Goal: Information Seeking & Learning: Learn about a topic

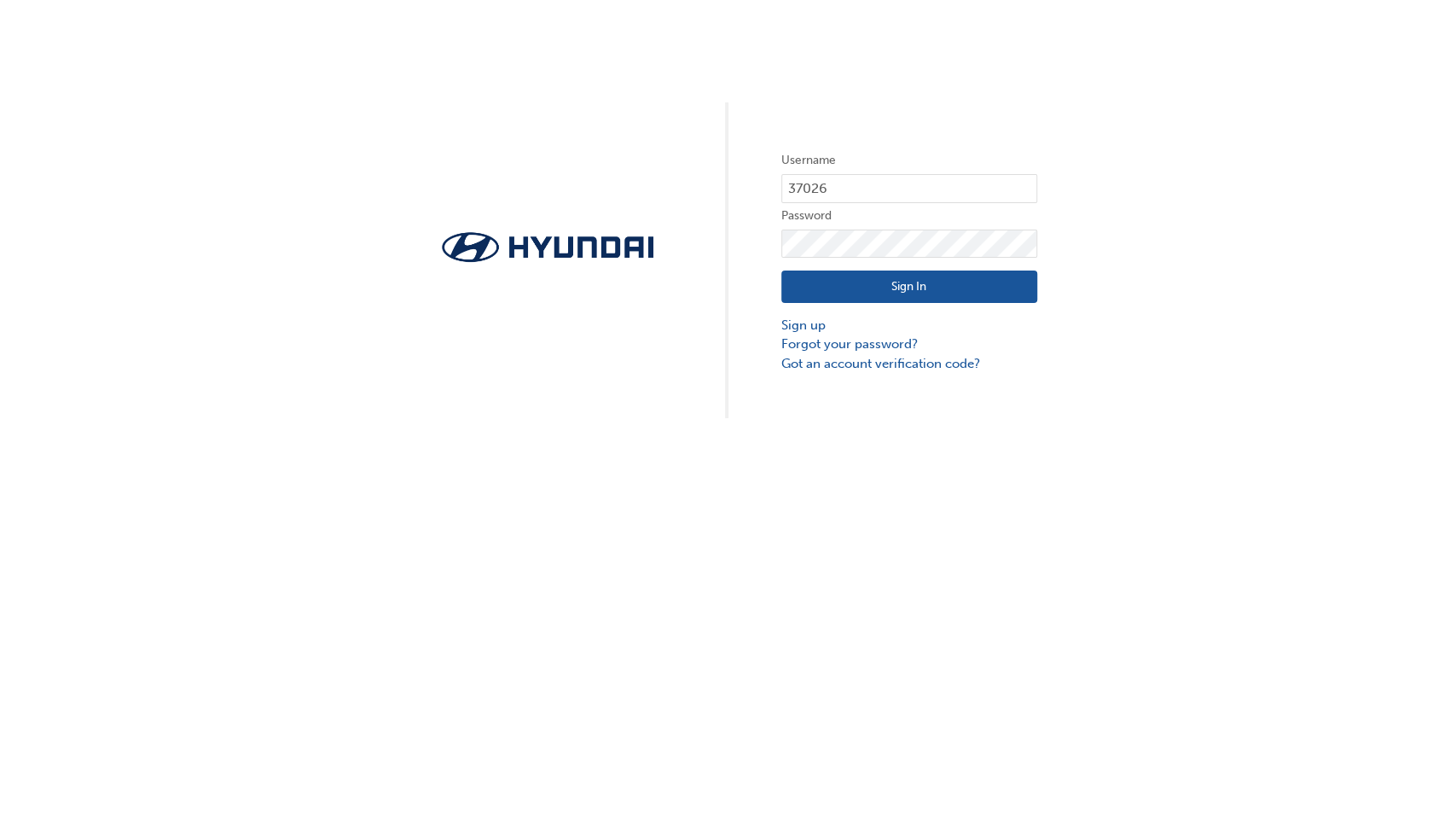
click at [854, 299] on button "Sign In" at bounding box center [909, 287] width 256 height 32
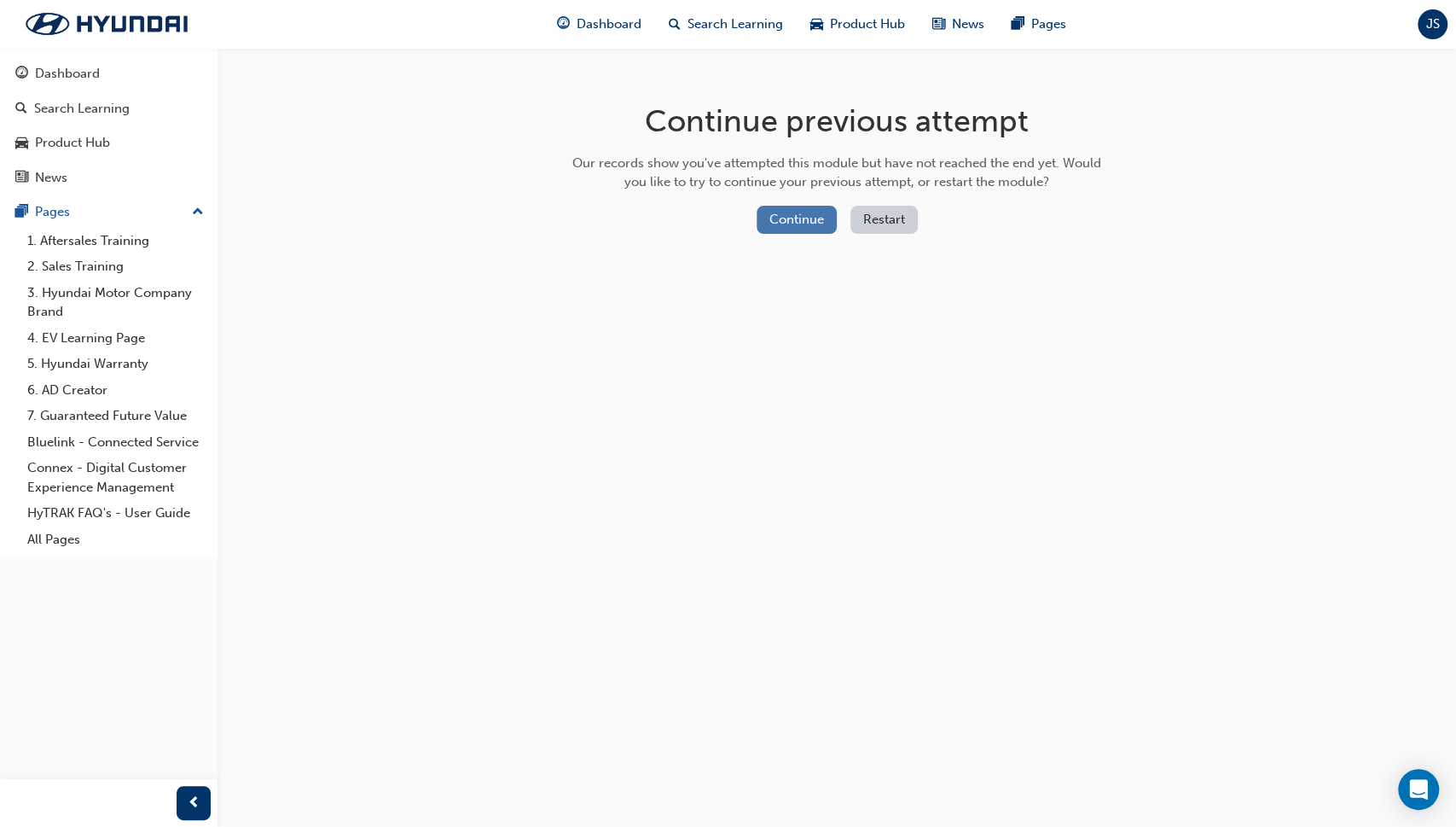
click at [800, 220] on button "Continue" at bounding box center [796, 220] width 80 height 28
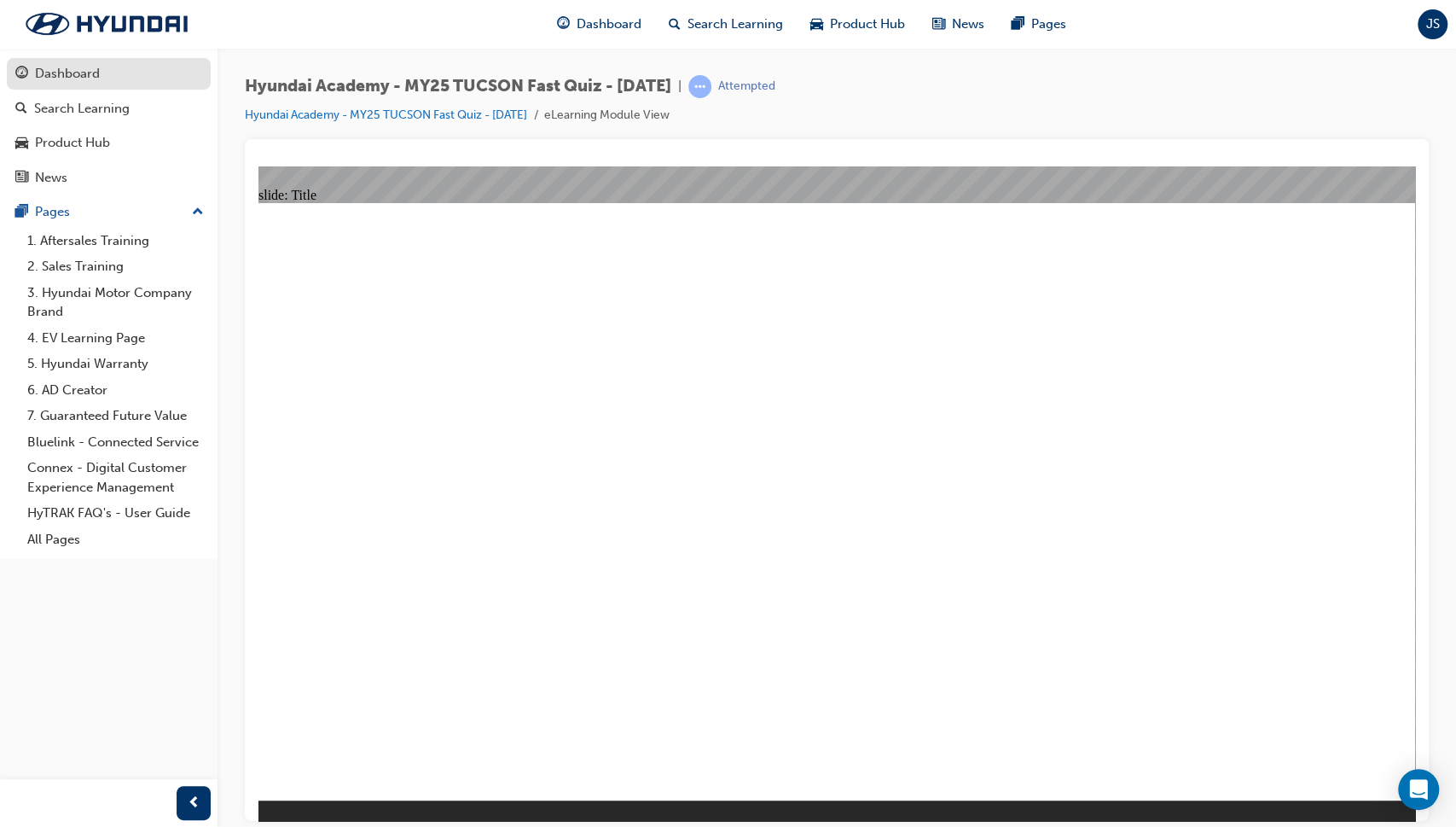
click at [82, 66] on div "Dashboard" at bounding box center [67, 73] width 65 height 20
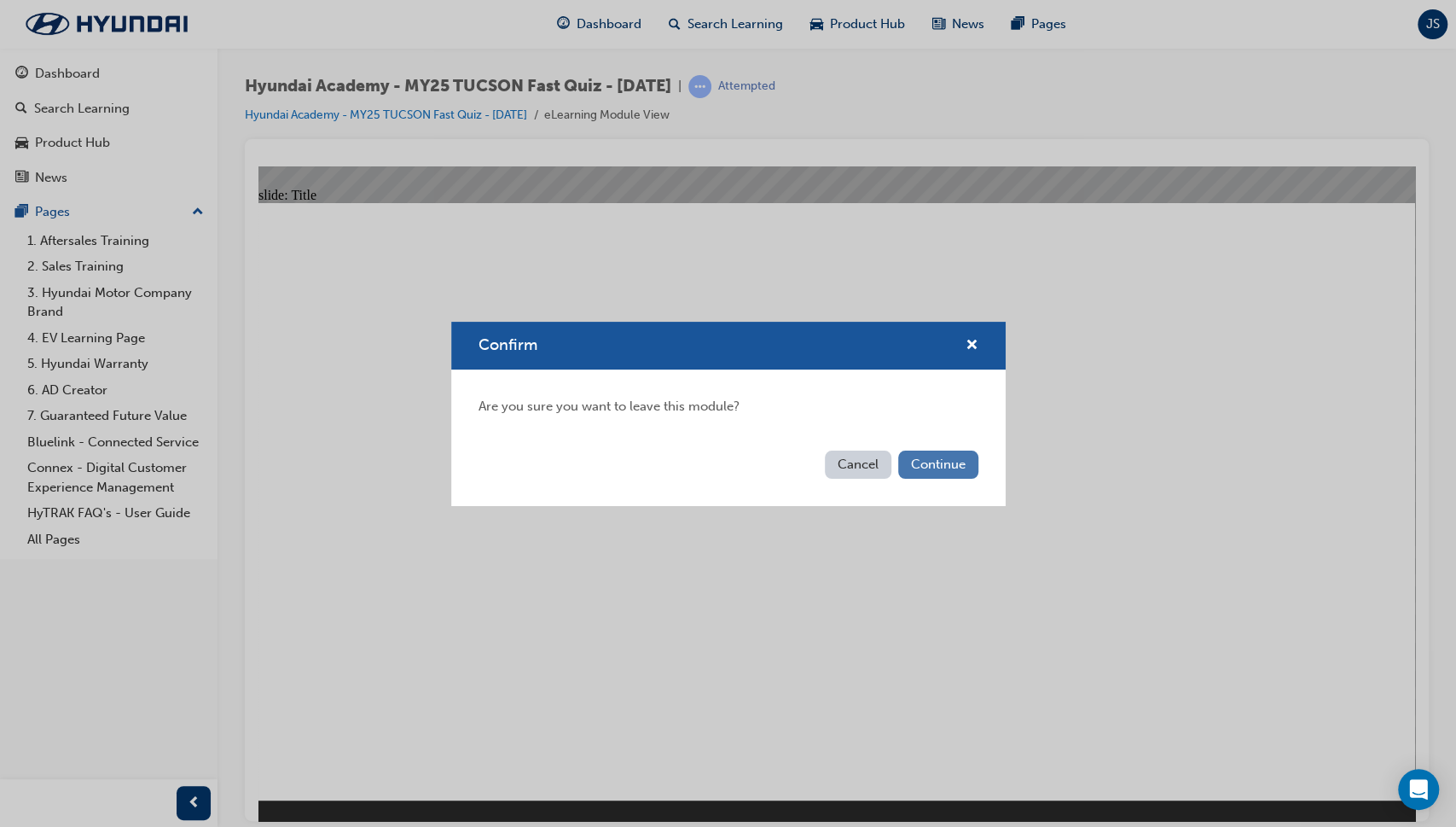
click at [948, 460] on button "Continue" at bounding box center [938, 464] width 80 height 28
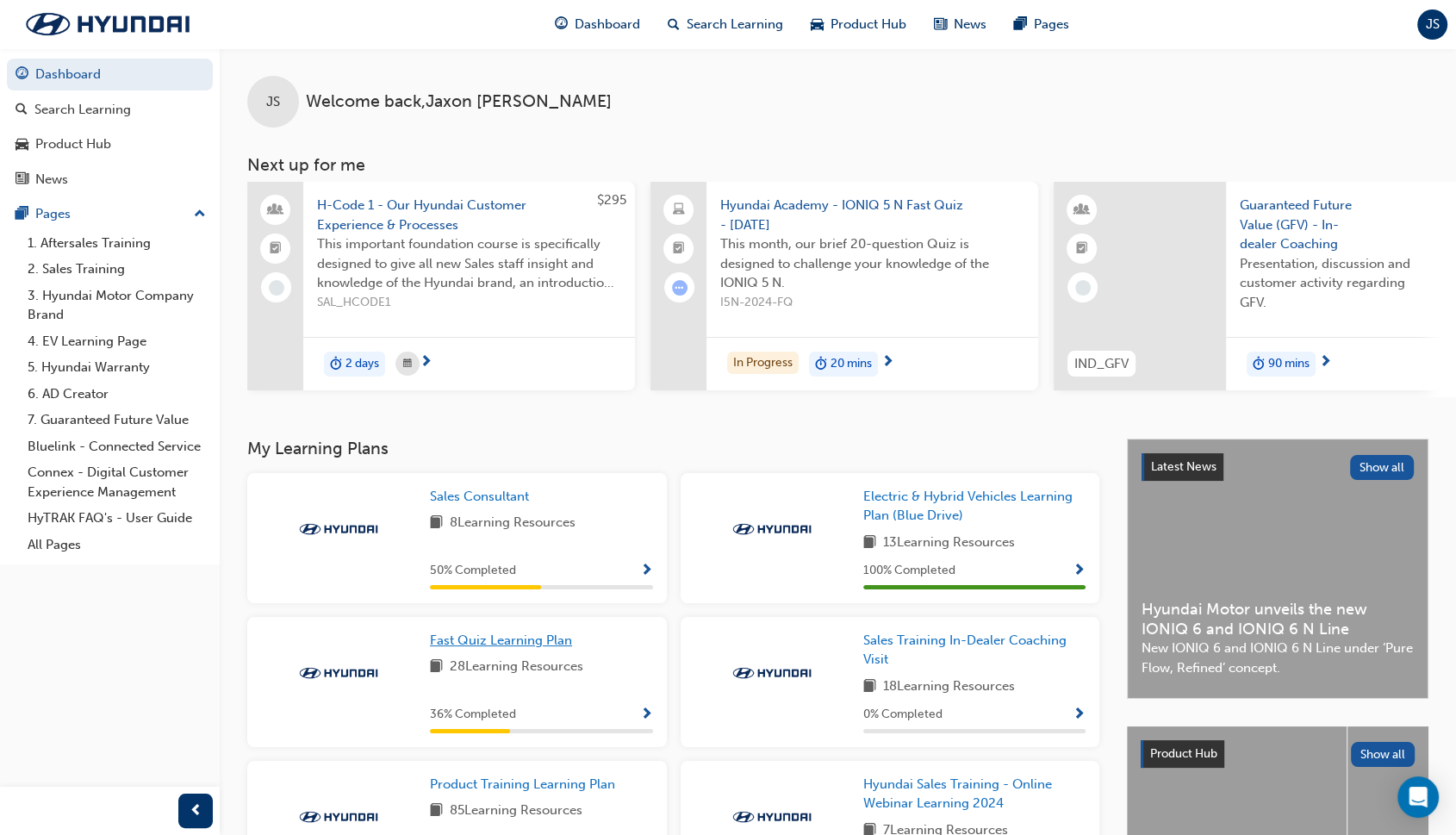
click at [536, 640] on span "Fast Quiz Learning Plan" at bounding box center [500, 640] width 142 height 15
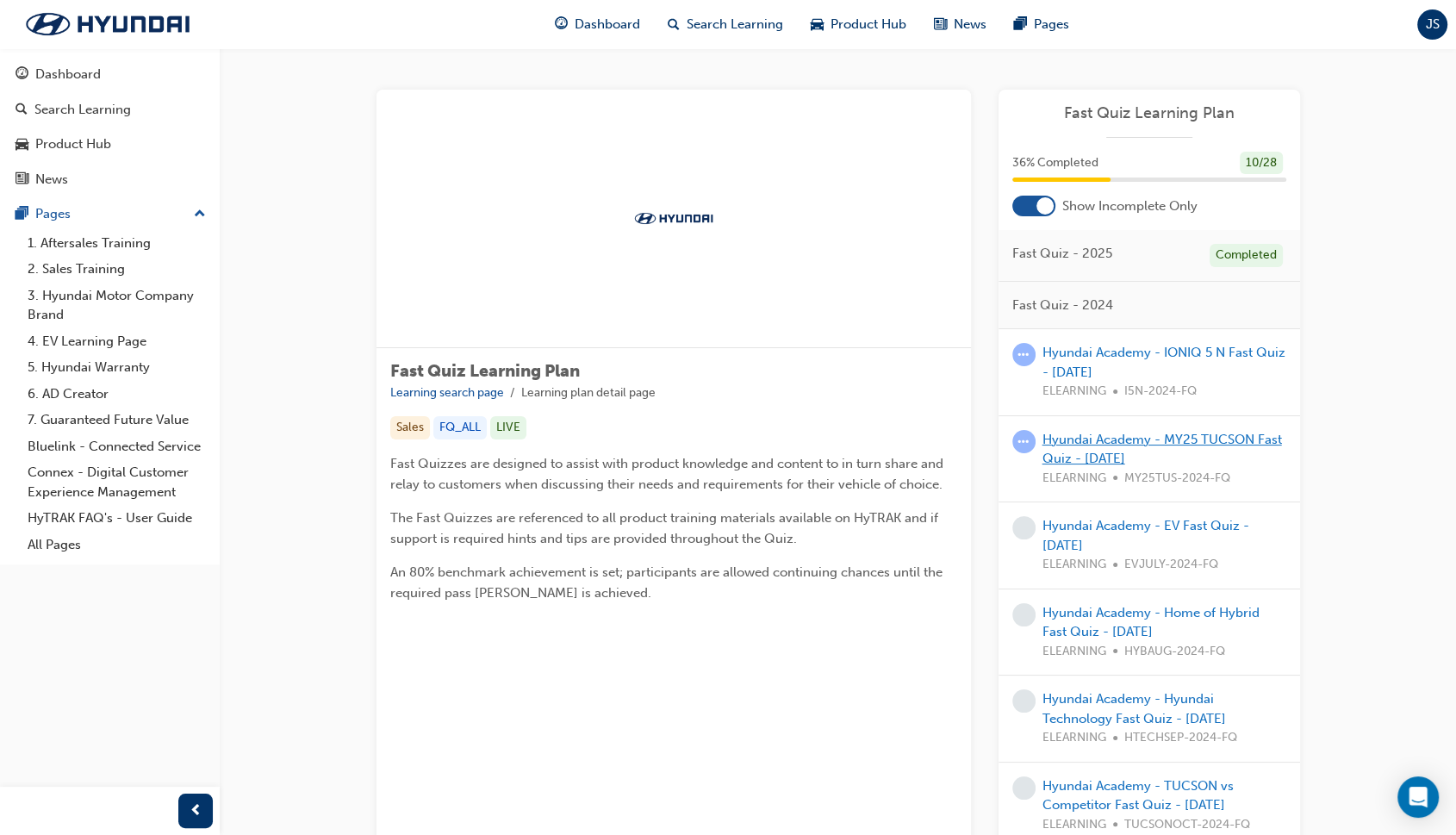
click at [1162, 434] on link "Hyundai Academy - MY25 TUCSON Fast Quiz - [DATE]" at bounding box center [1162, 449] width 240 height 35
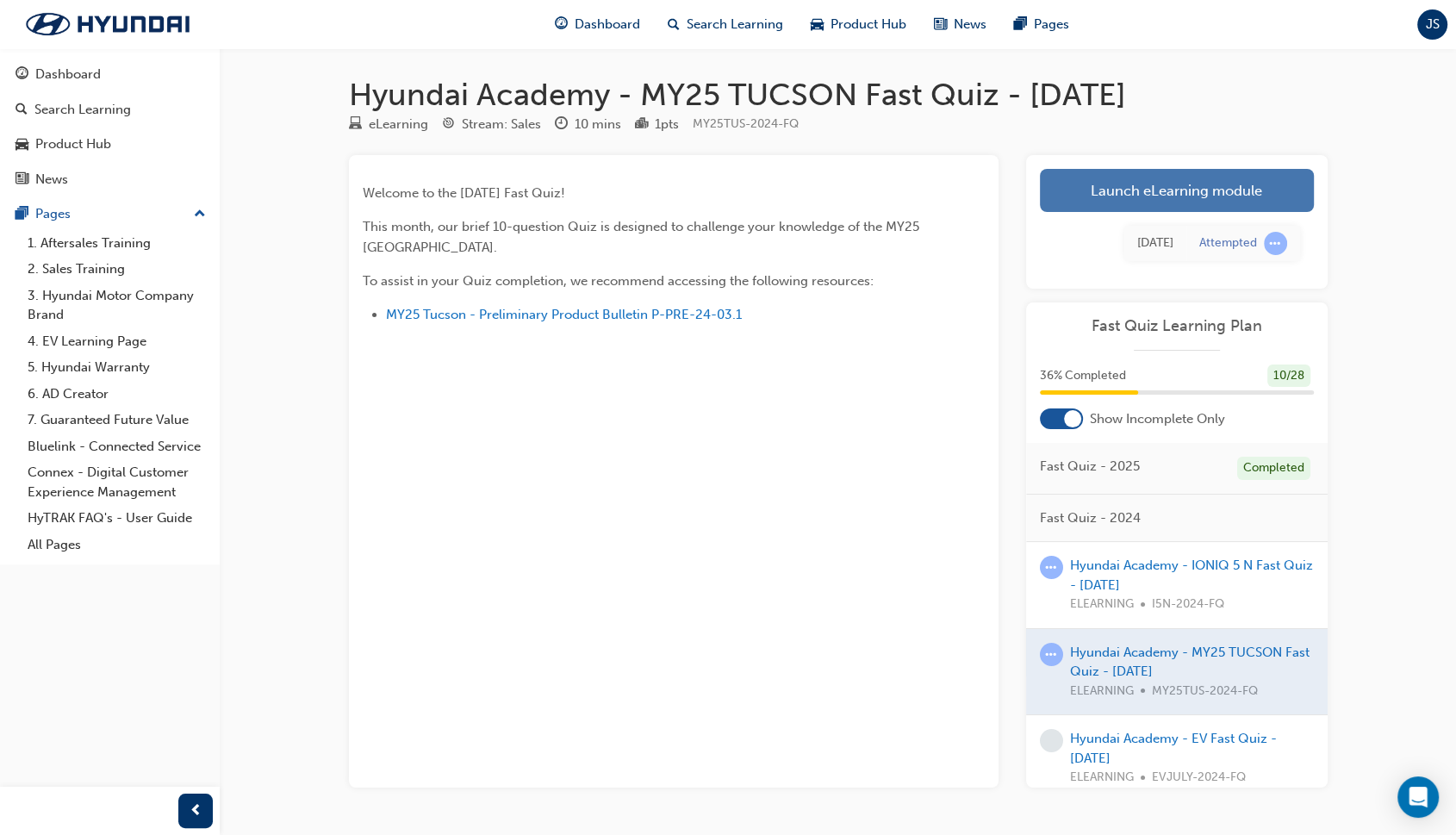
click at [1199, 182] on link "Launch eLearning module" at bounding box center [1177, 190] width 274 height 43
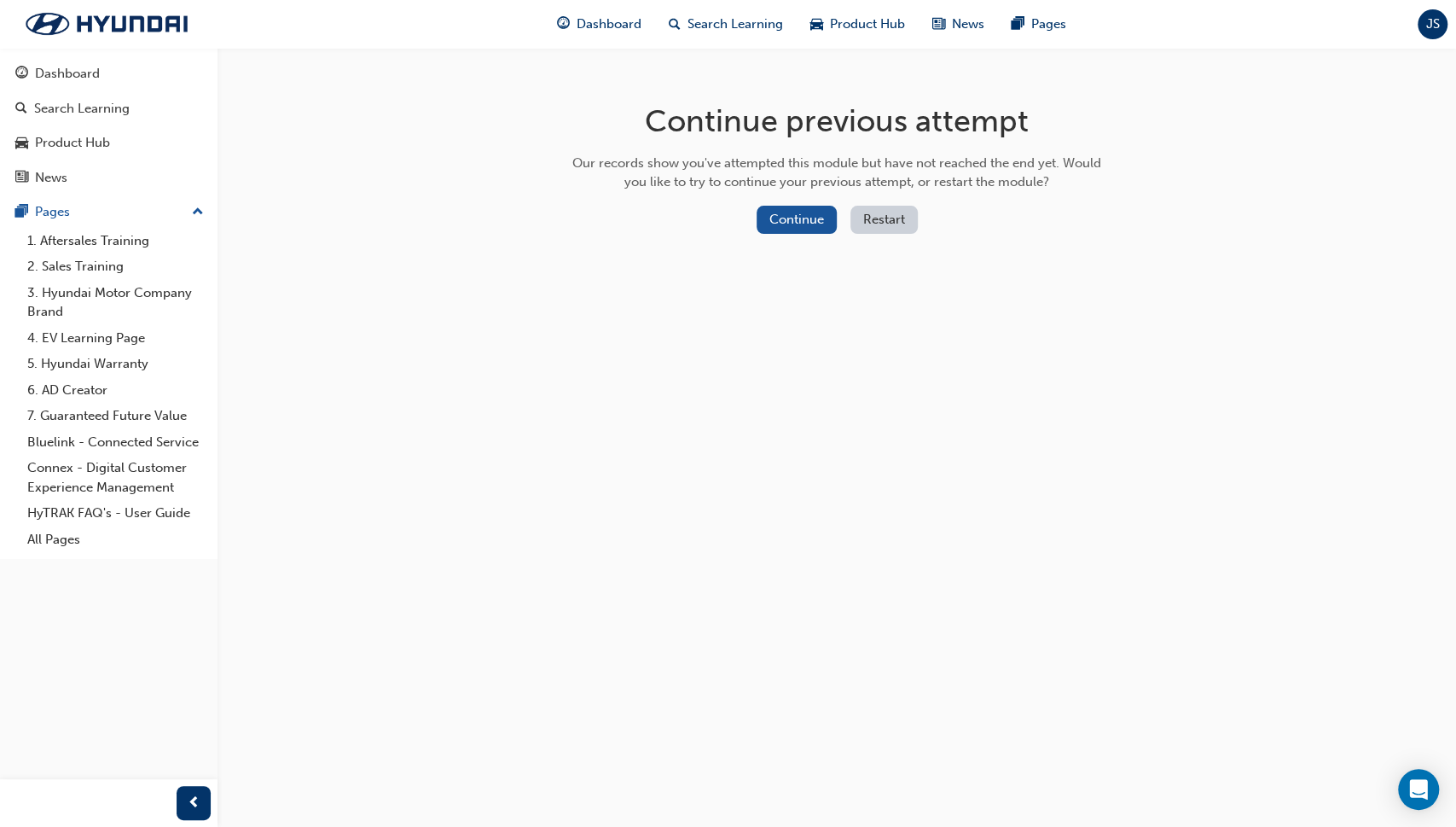
click at [860, 225] on button "Restart" at bounding box center [884, 220] width 67 height 28
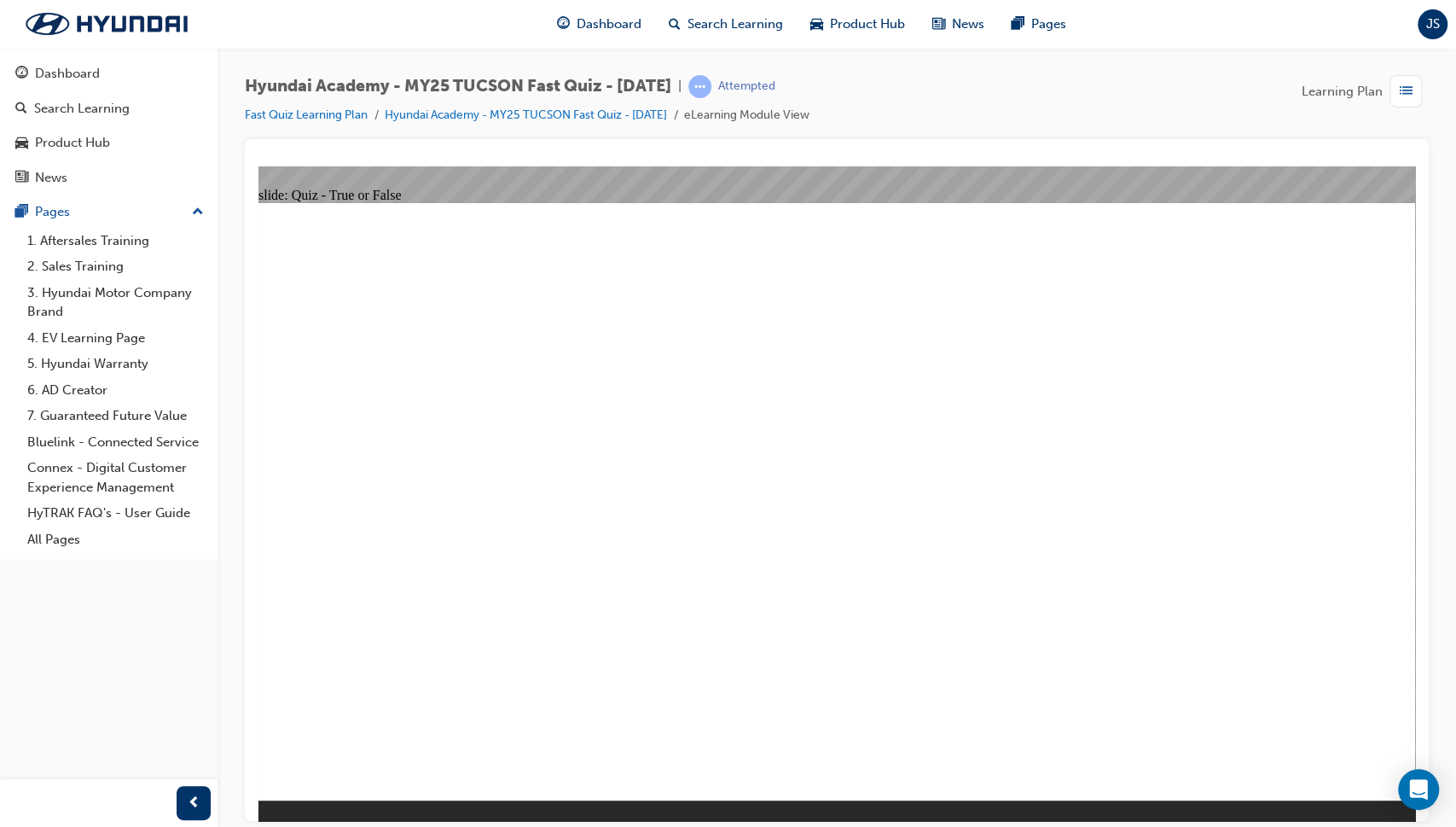
radio input "true"
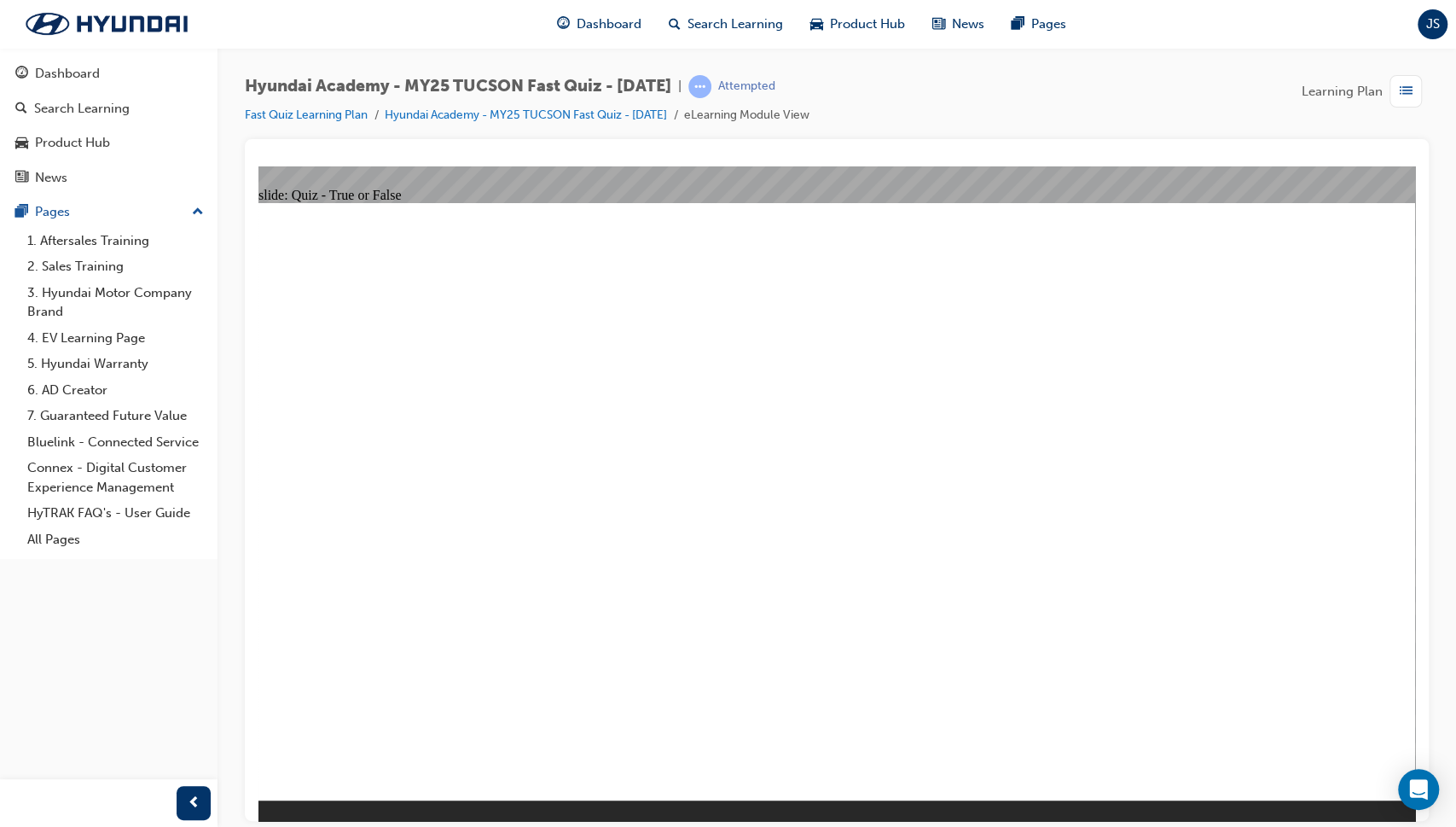
radio input "false"
radio input "true"
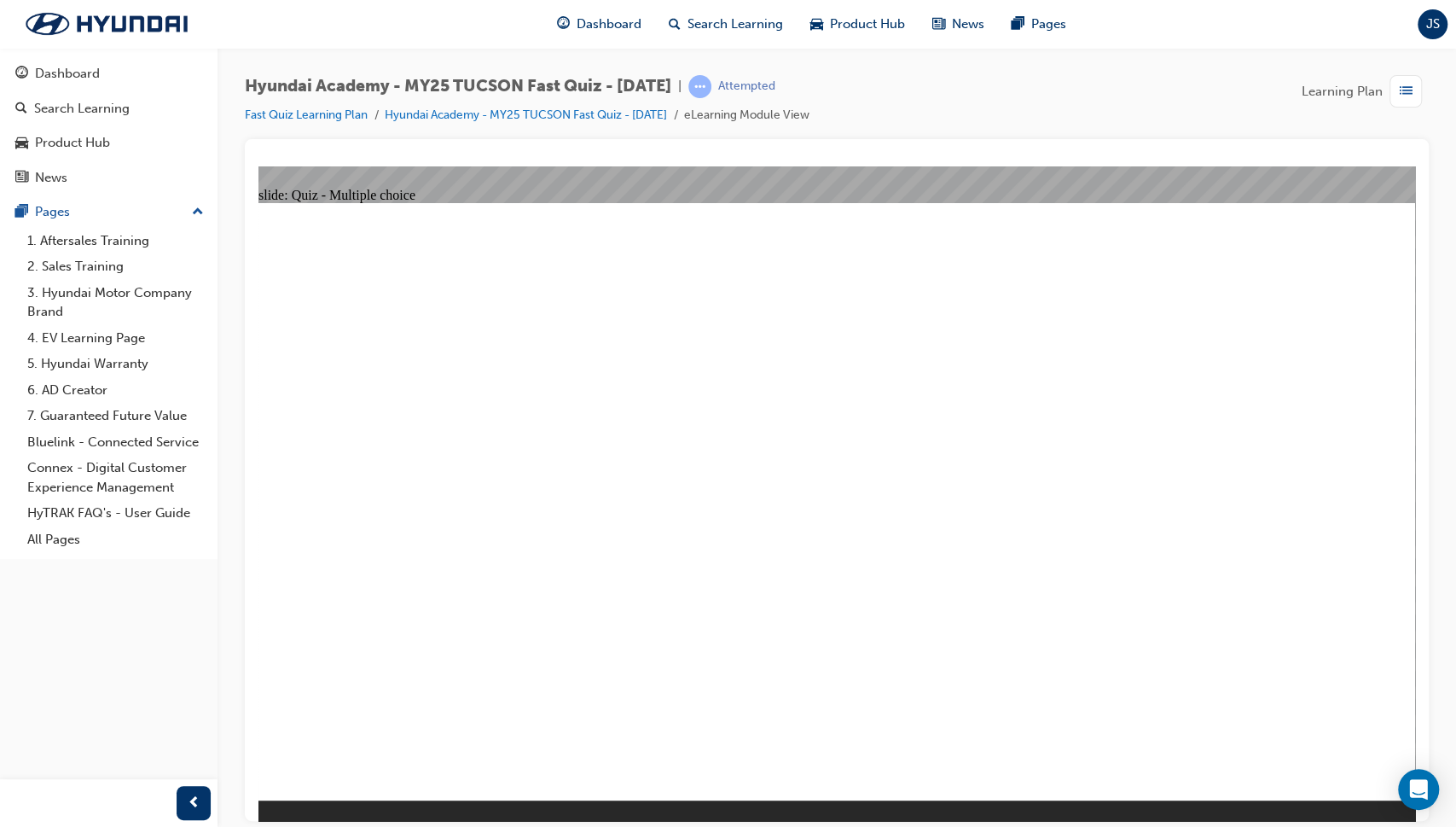
radio input "true"
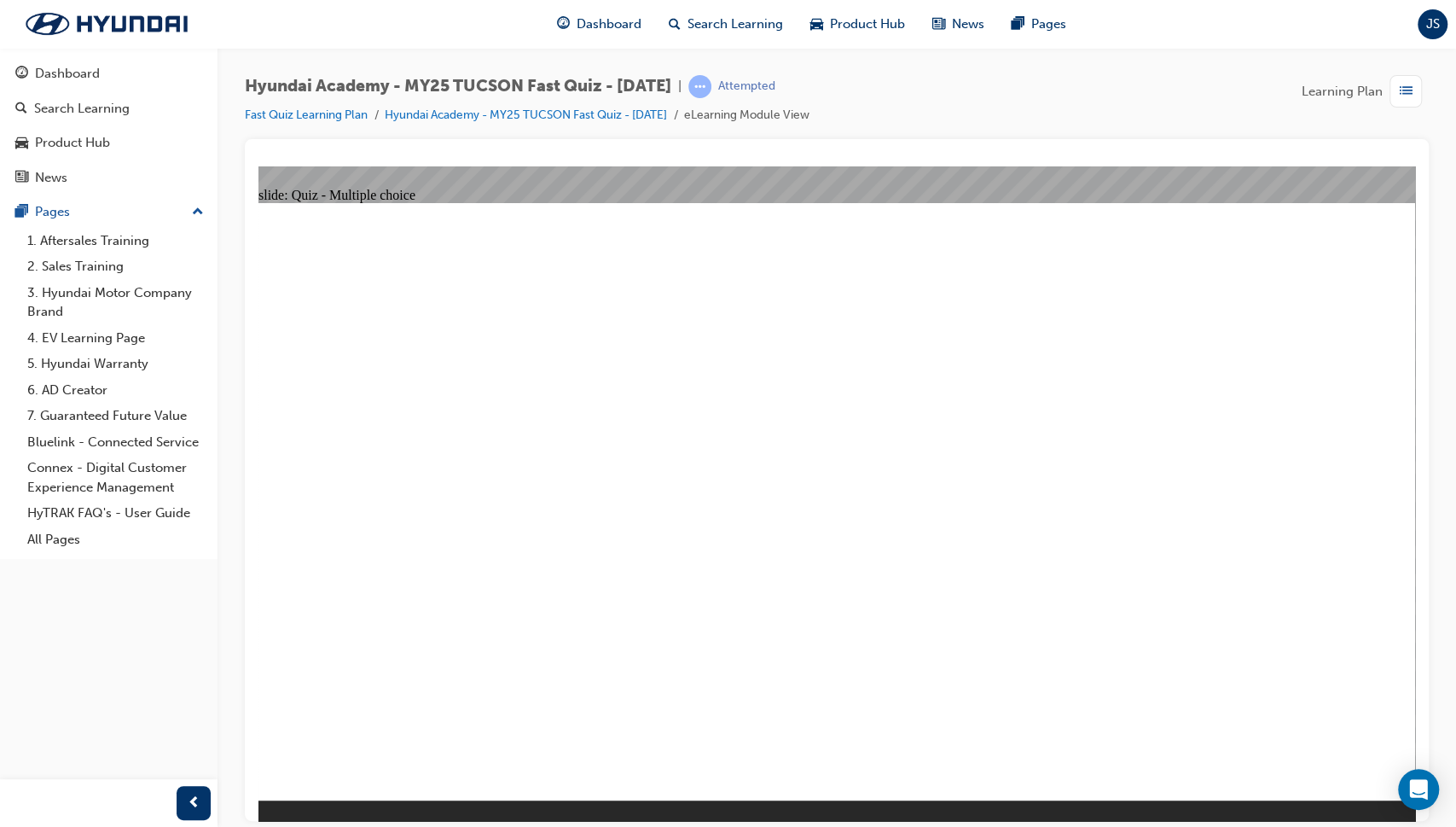
radio input "true"
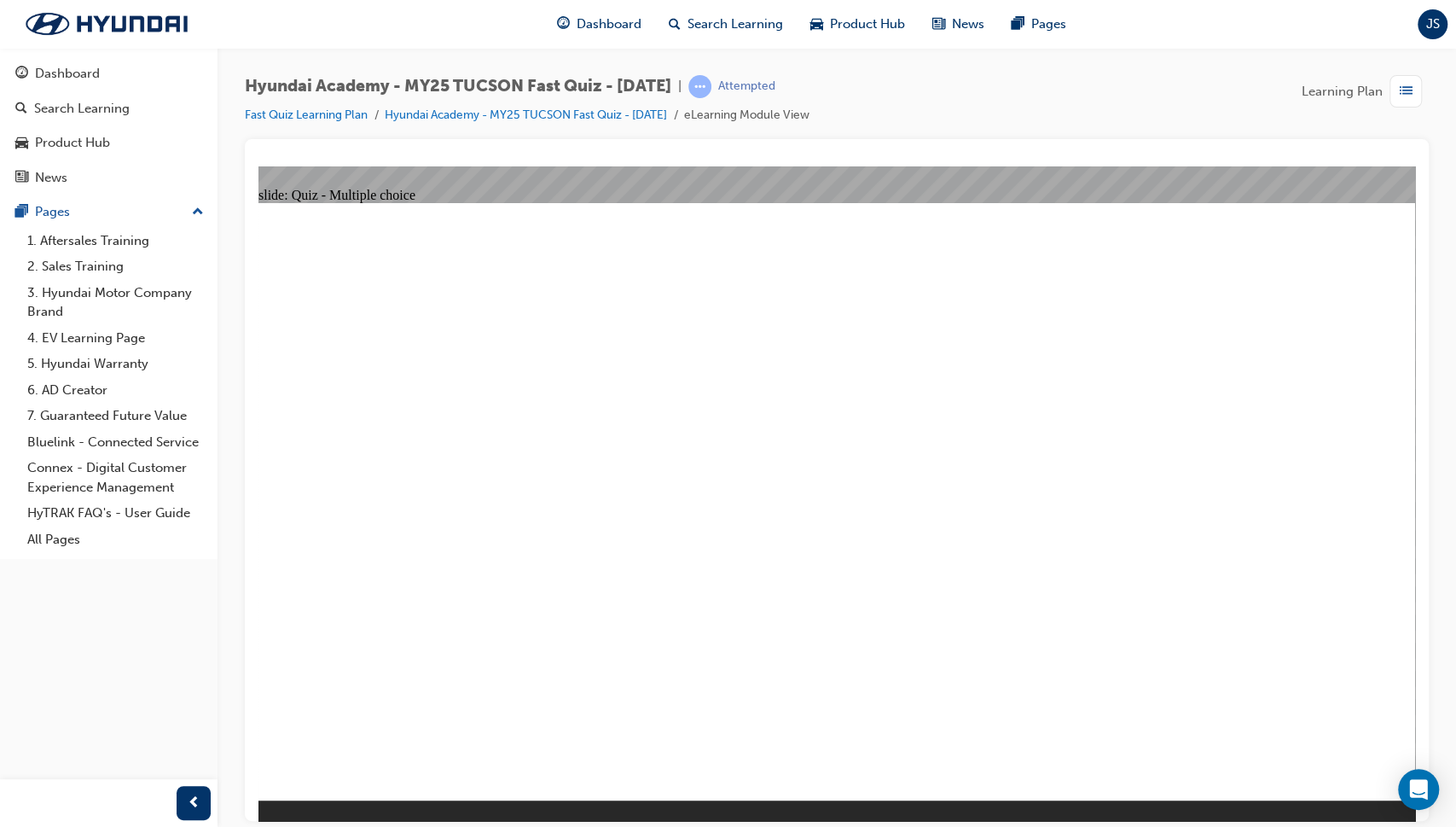
radio input "false"
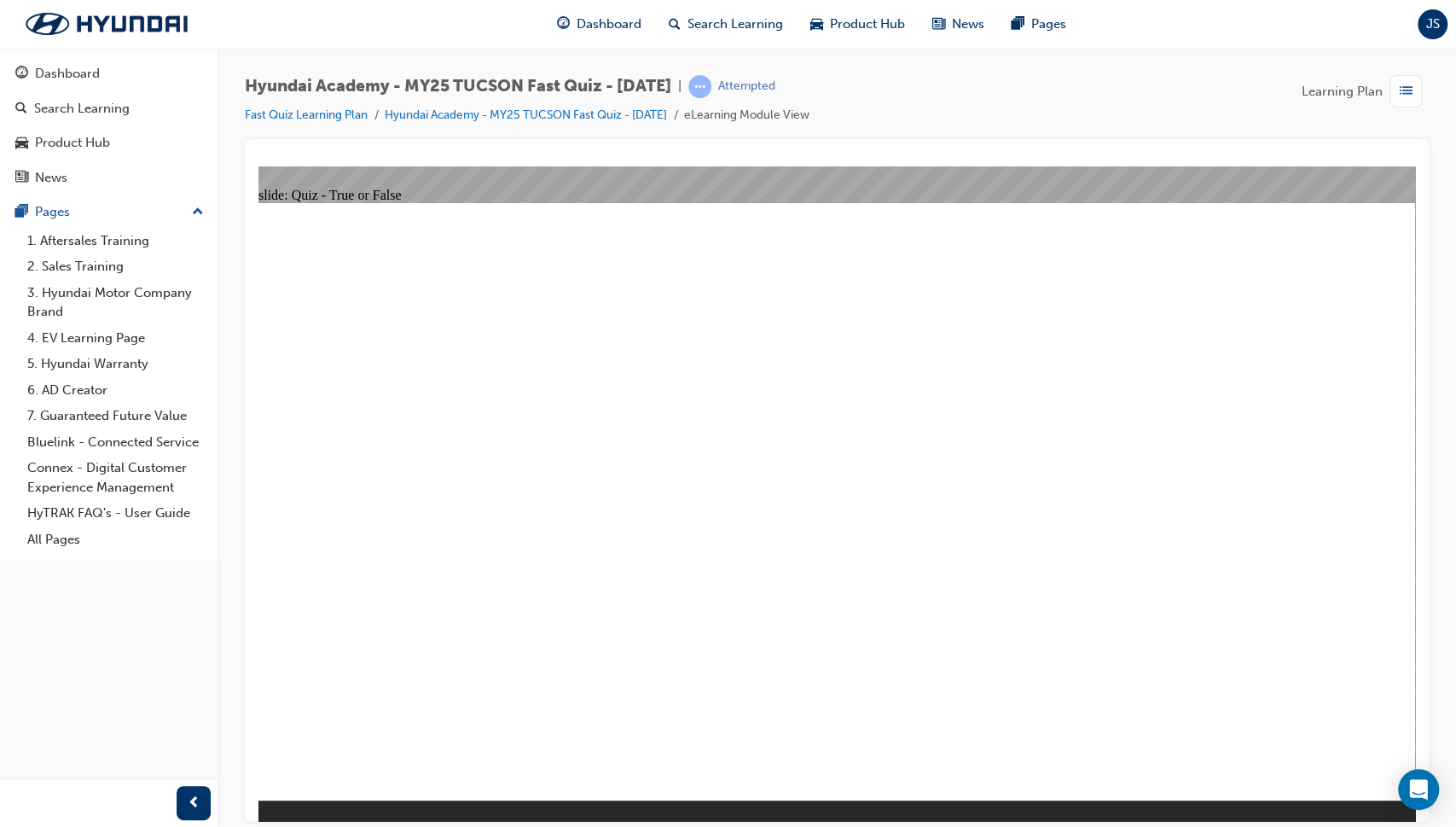
radio input "true"
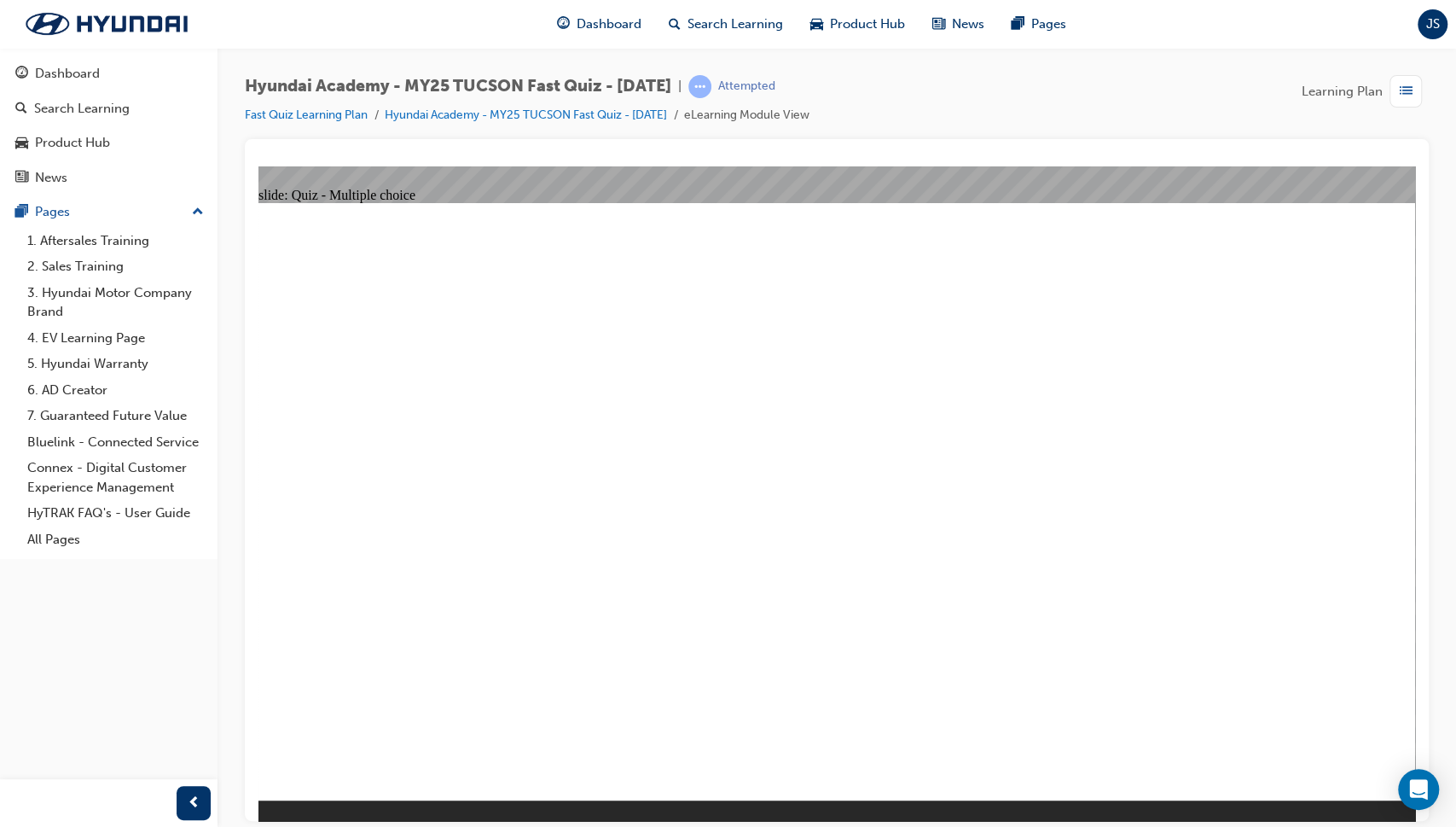
radio input "true"
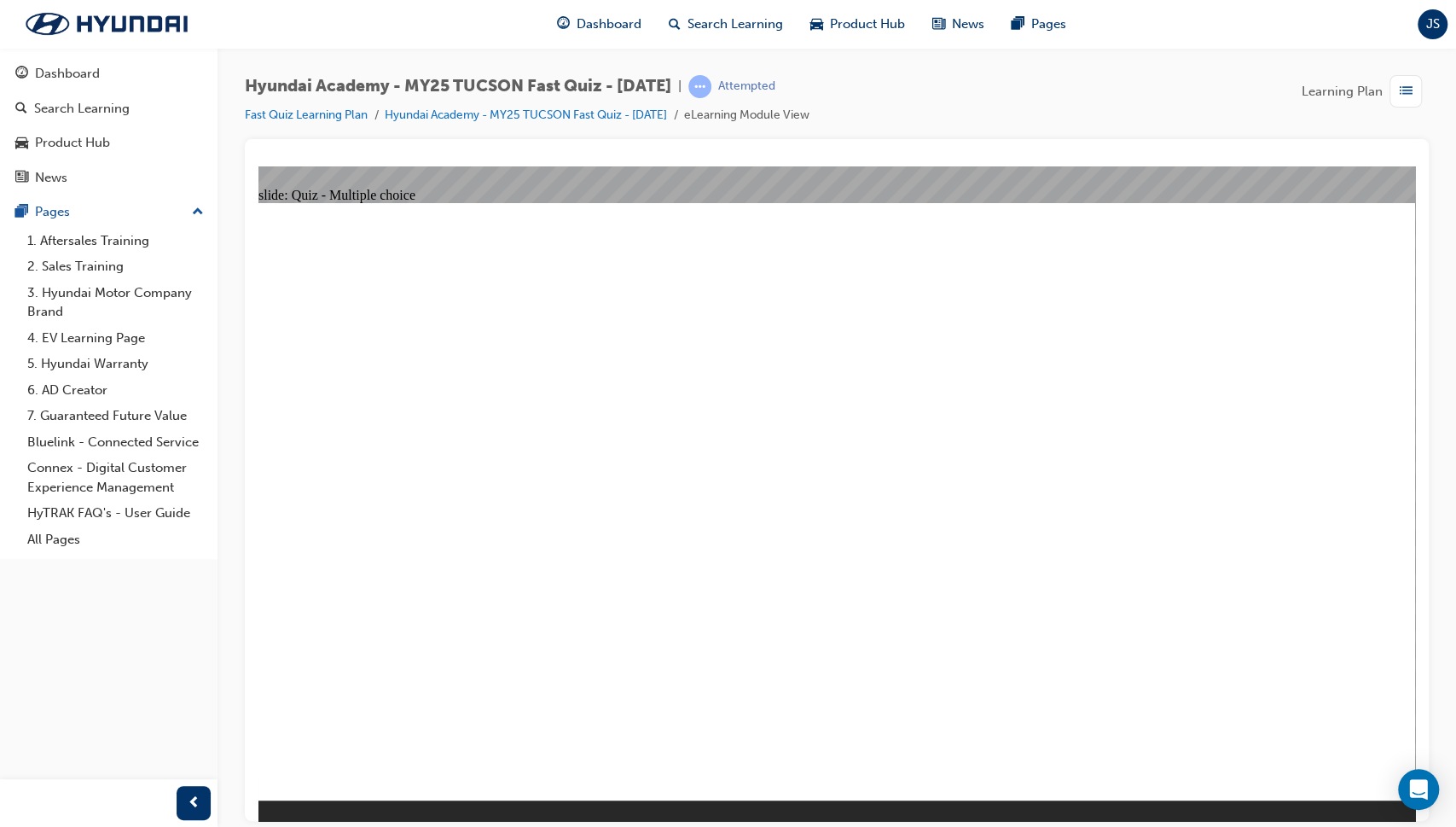
checkbox input "true"
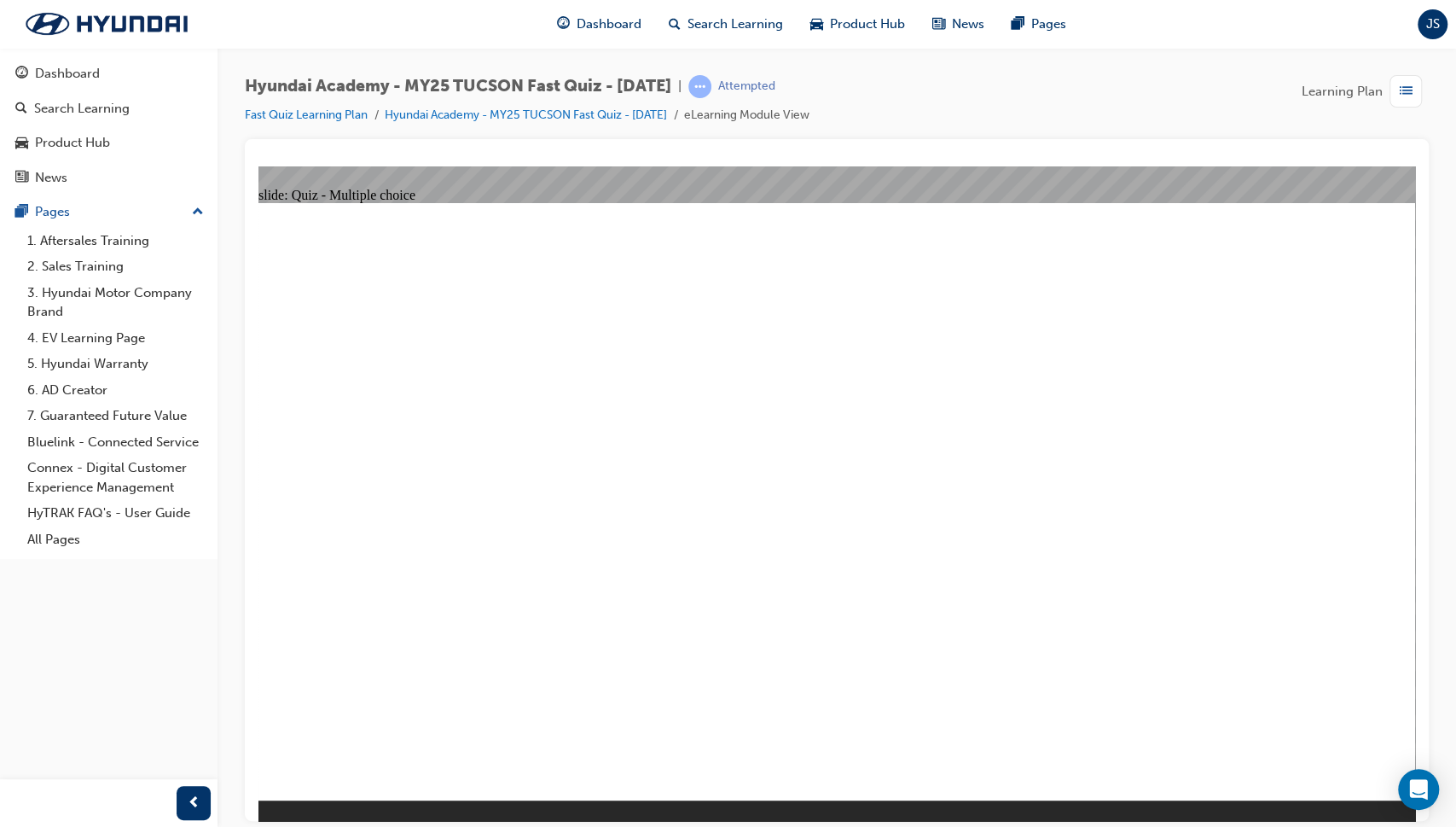
checkbox input "true"
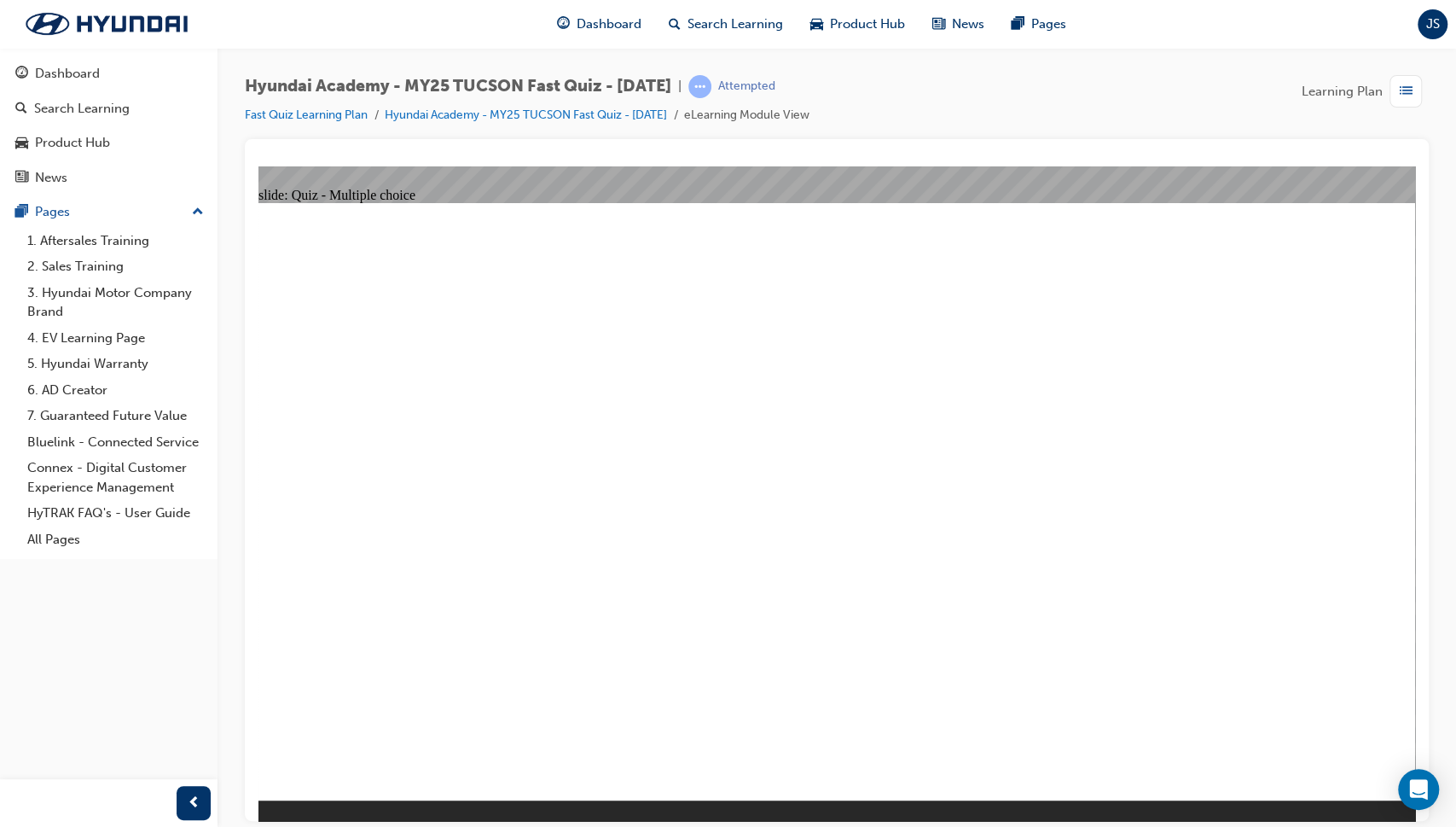
checkbox input "true"
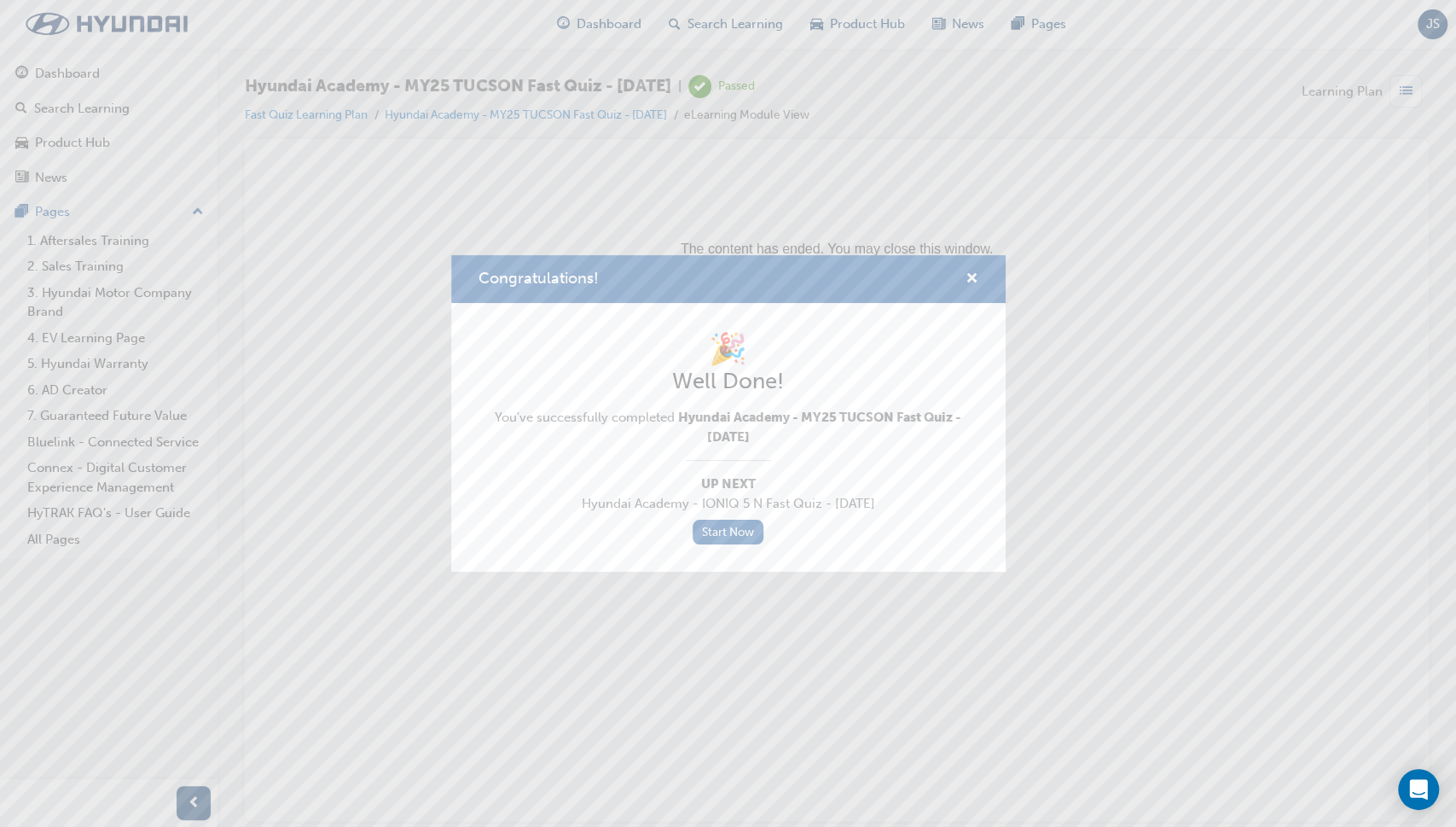
click at [962, 275] on div "Congratulations!" at bounding box center [965, 279] width 27 height 21
click at [969, 280] on span "cross-icon" at bounding box center [971, 280] width 12 height 15
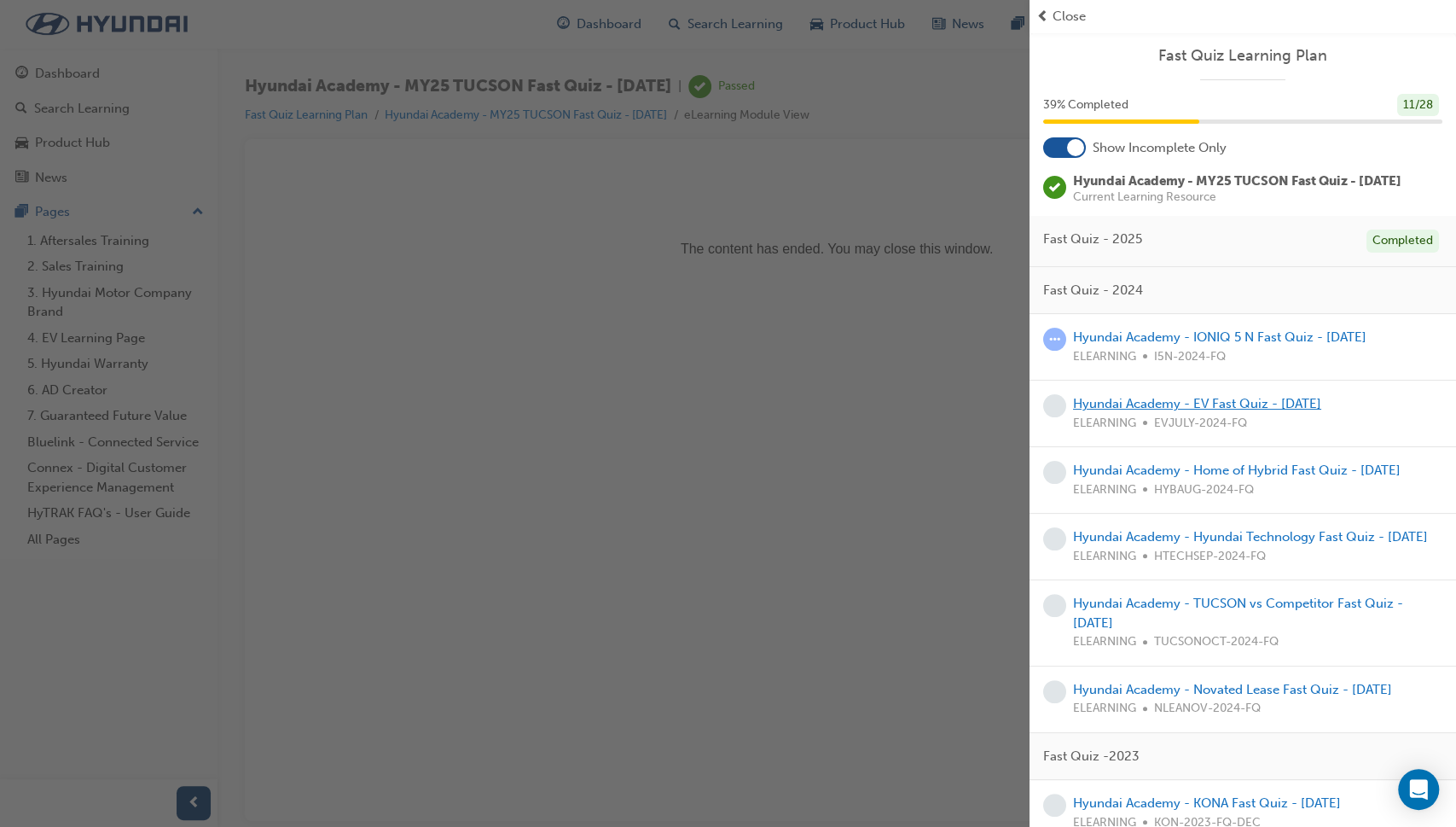
click at [1206, 408] on link "Hyundai Academy - EV Fast Quiz - [DATE]" at bounding box center [1196, 404] width 248 height 15
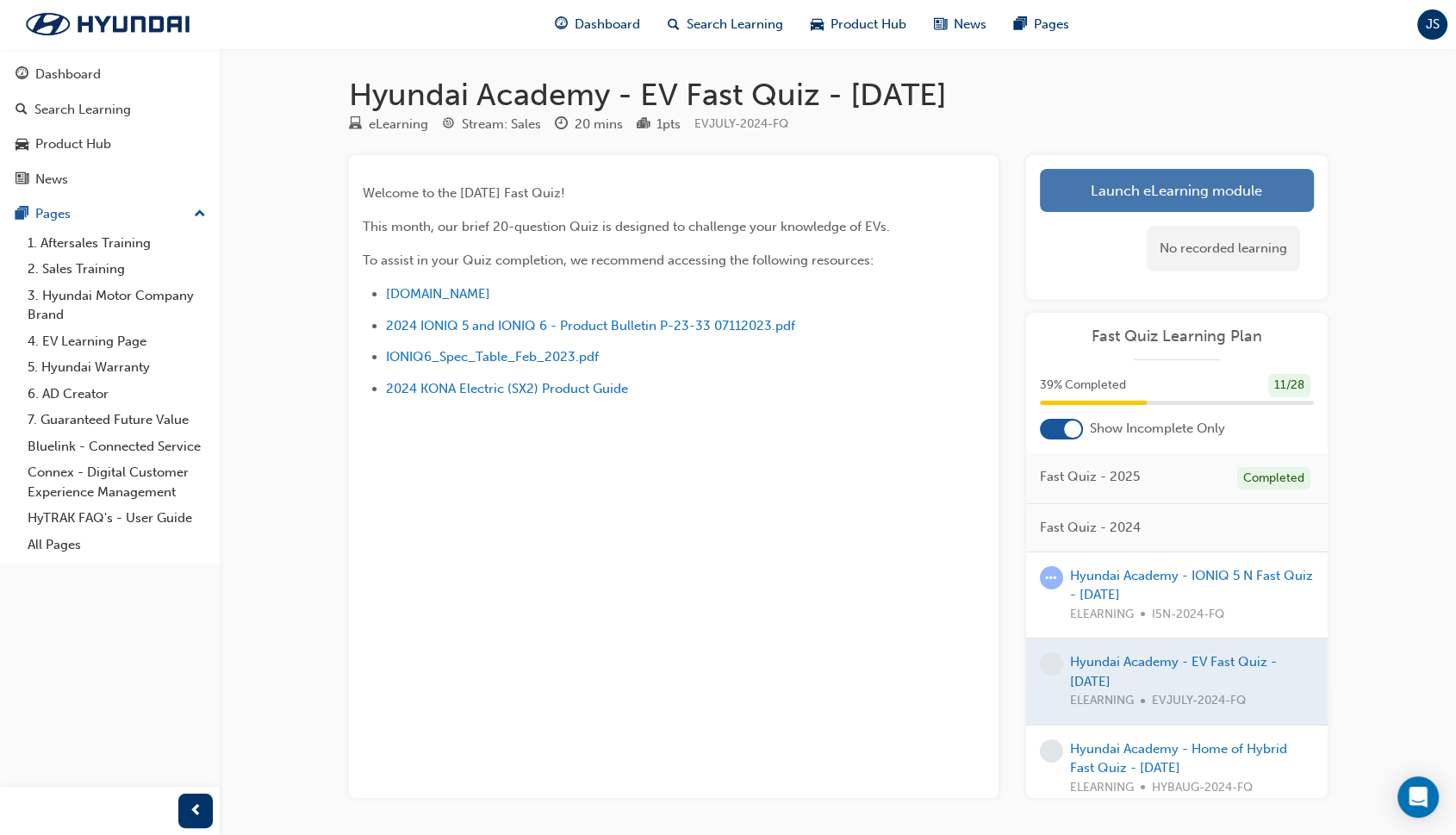
click at [1201, 177] on link "Launch eLearning module" at bounding box center [1177, 190] width 274 height 43
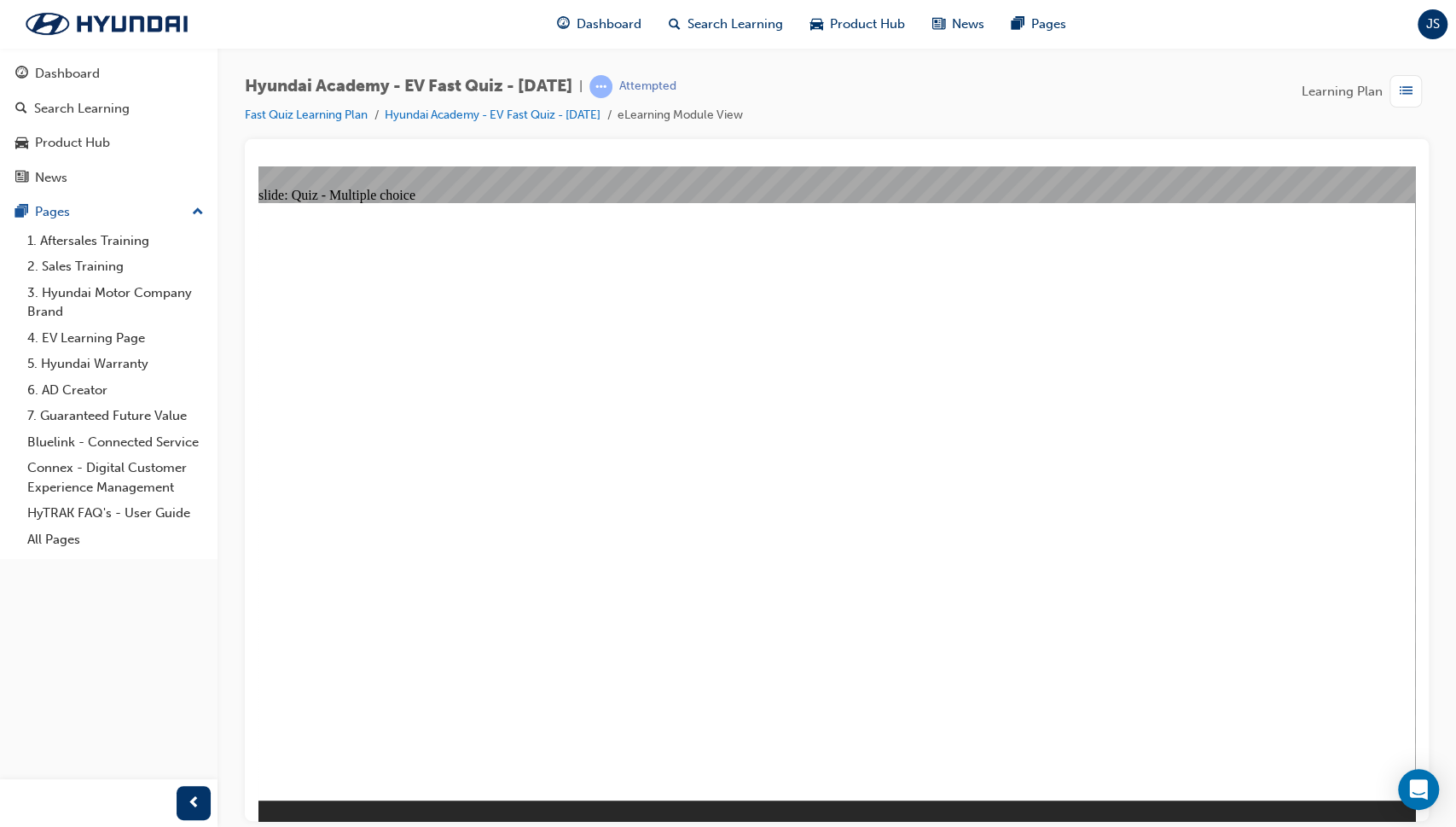
radio input "true"
click at [90, 78] on div "Dashboard" at bounding box center [67, 73] width 65 height 20
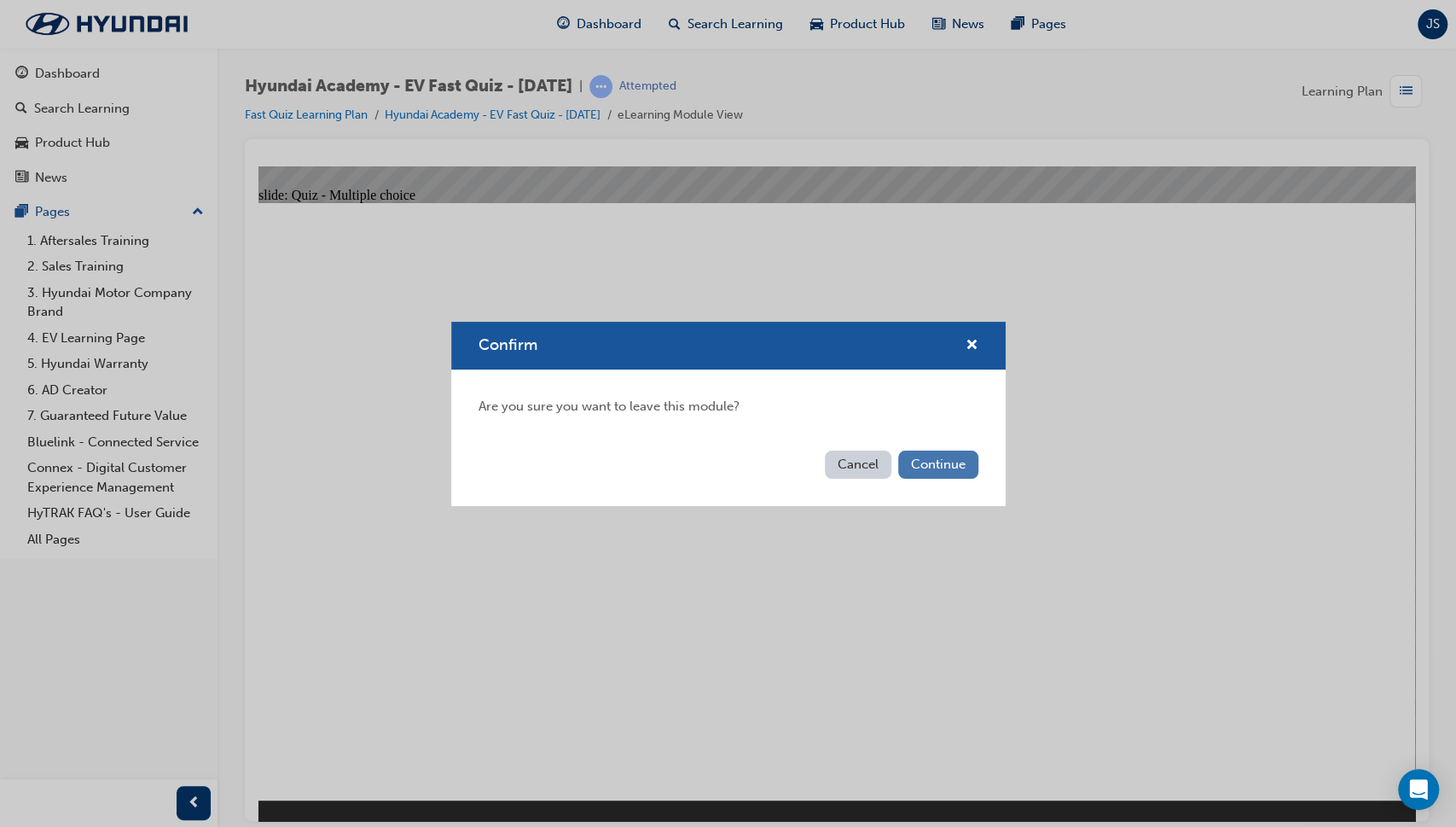
click at [941, 476] on button "Continue" at bounding box center [938, 464] width 80 height 28
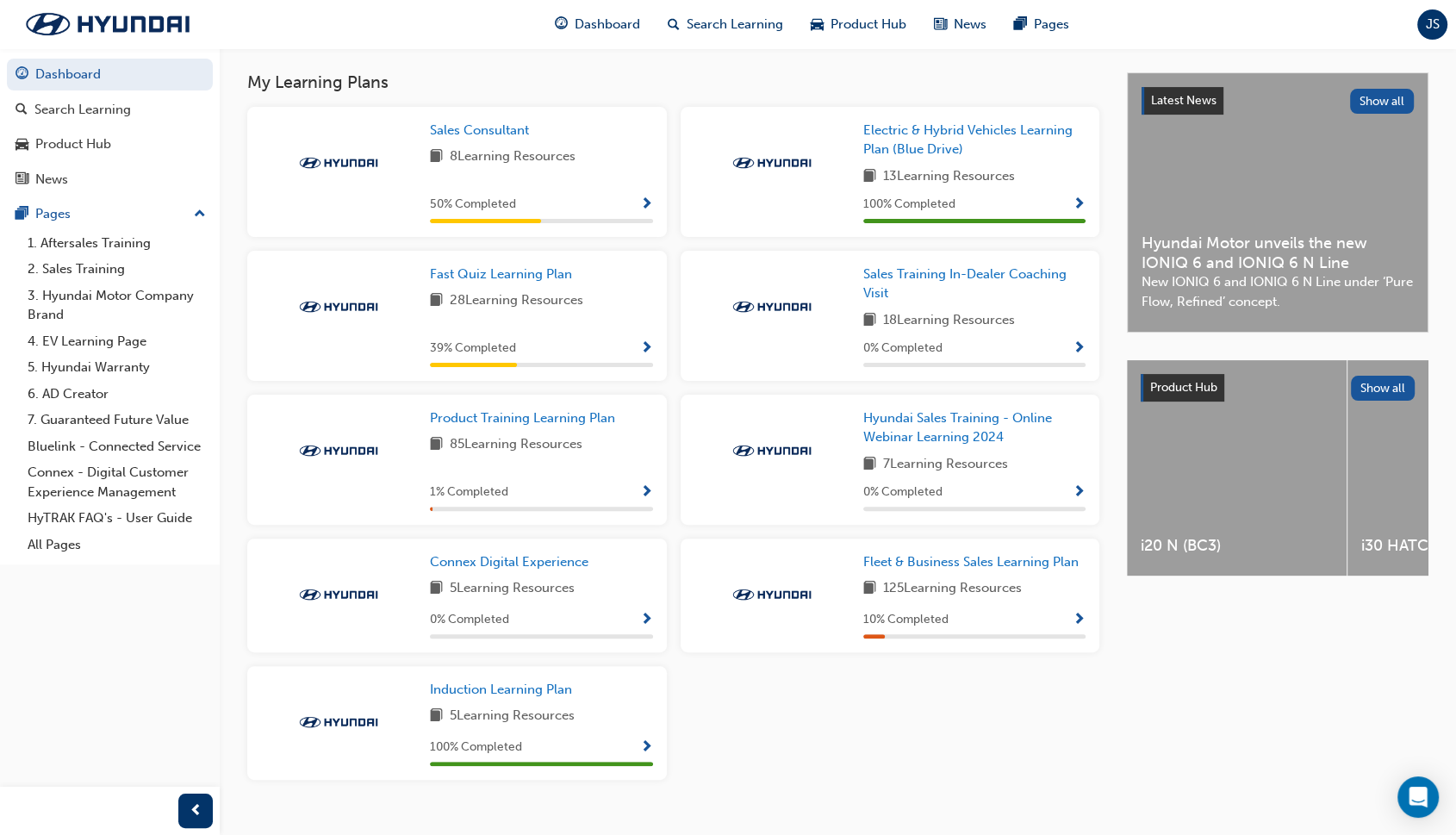
scroll to position [367, 0]
